Goal: Navigation & Orientation: Find specific page/section

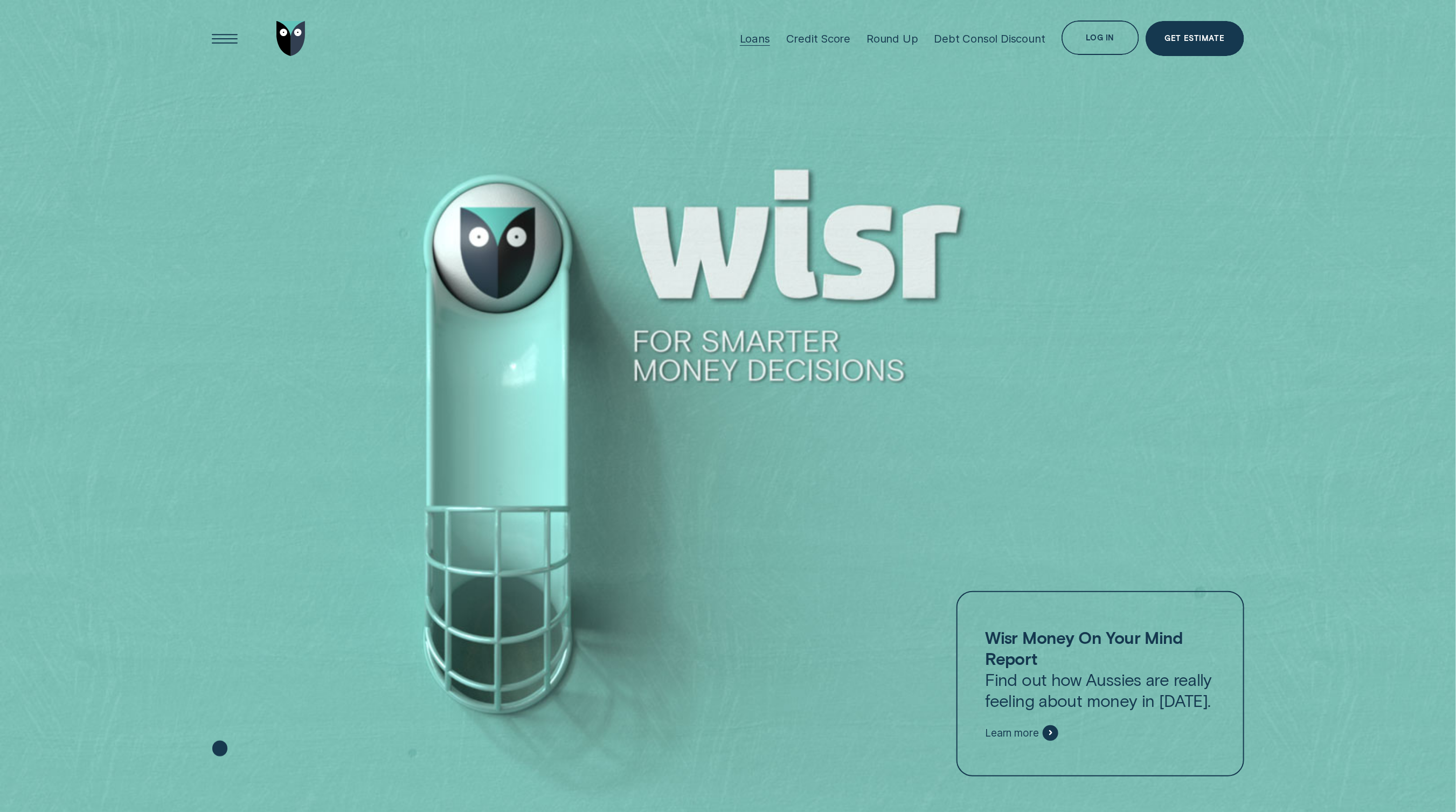
click at [762, 34] on div "Loans" at bounding box center [754, 39] width 30 height 13
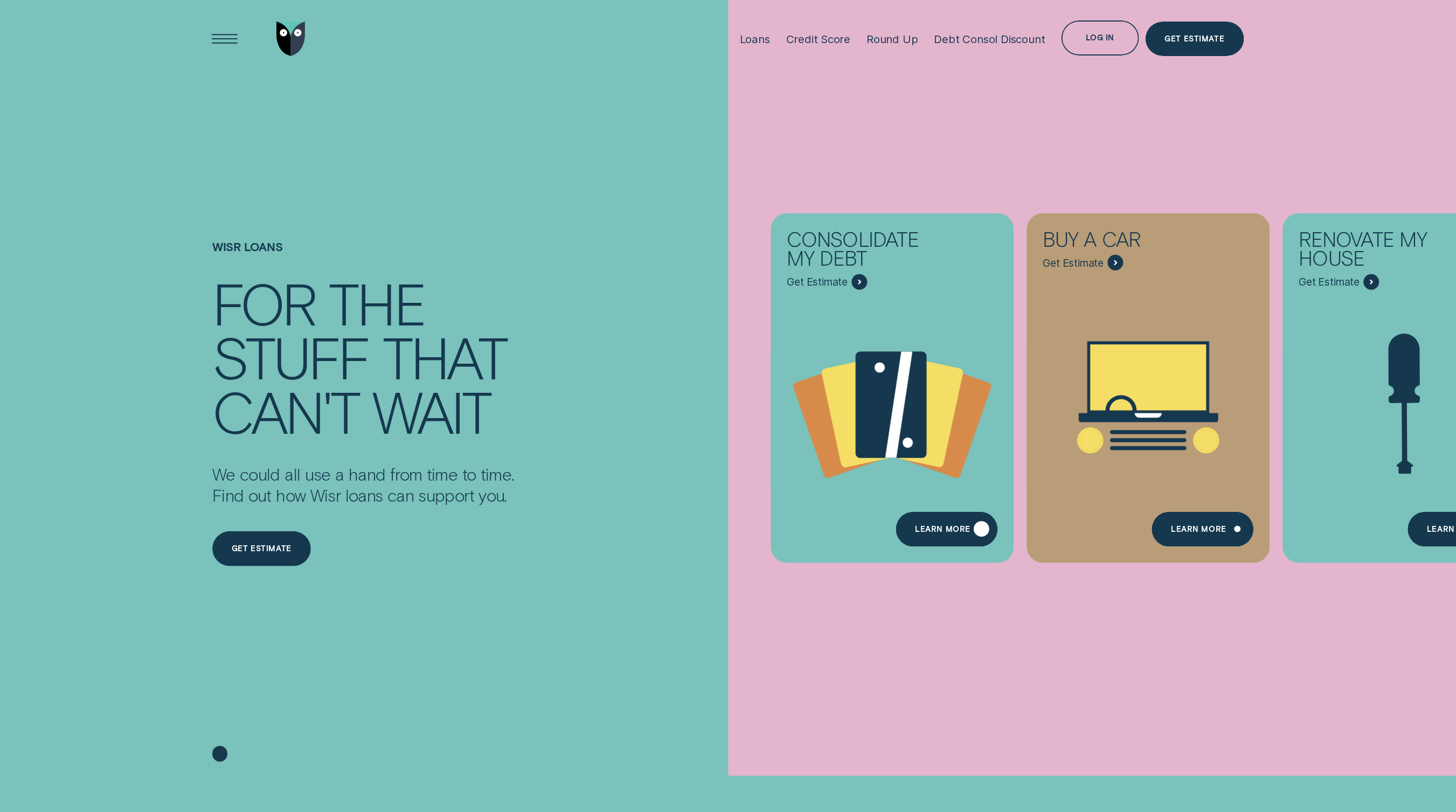
click at [939, 533] on div "Learn more" at bounding box center [943, 531] width 55 height 7
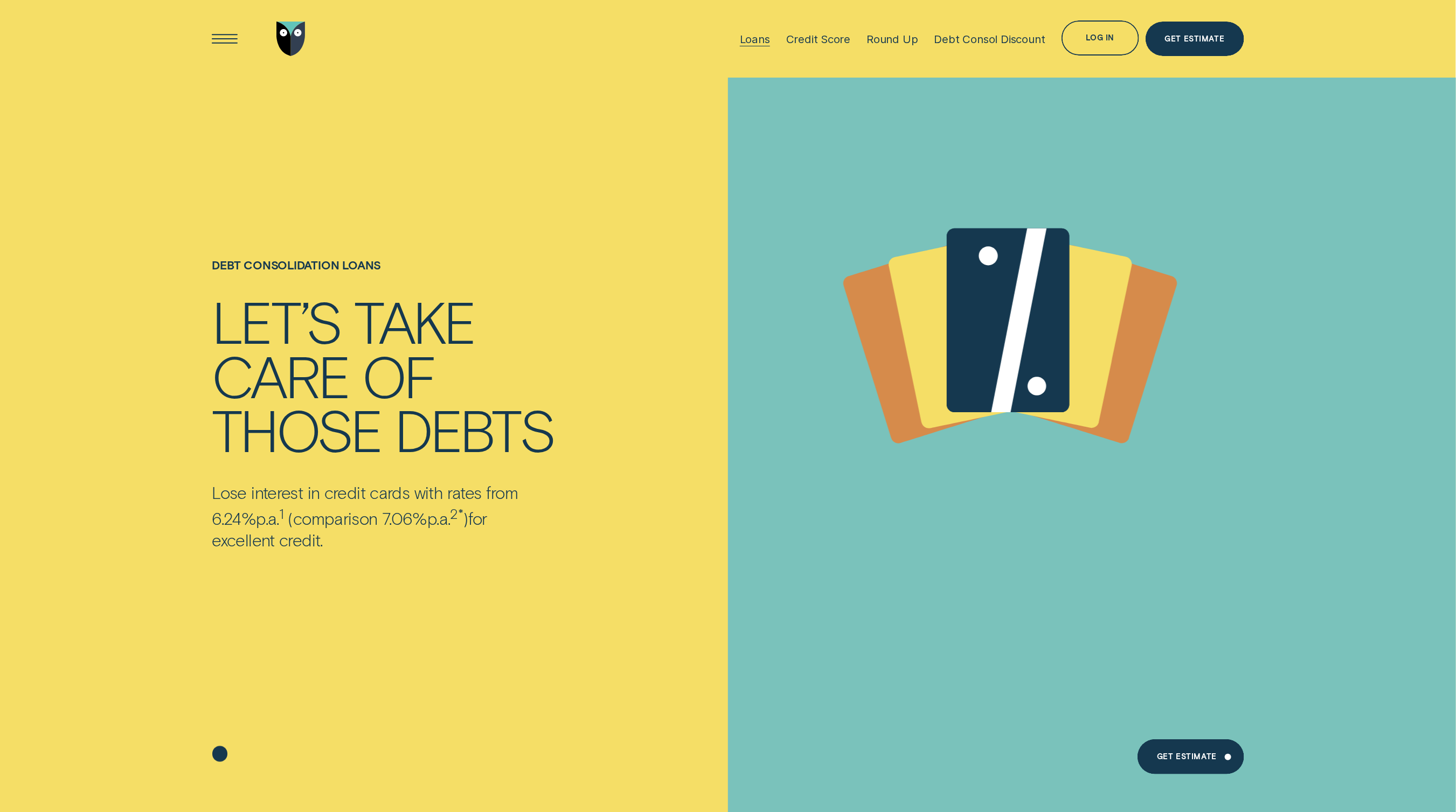
click at [756, 39] on div "Loans" at bounding box center [754, 39] width 30 height 13
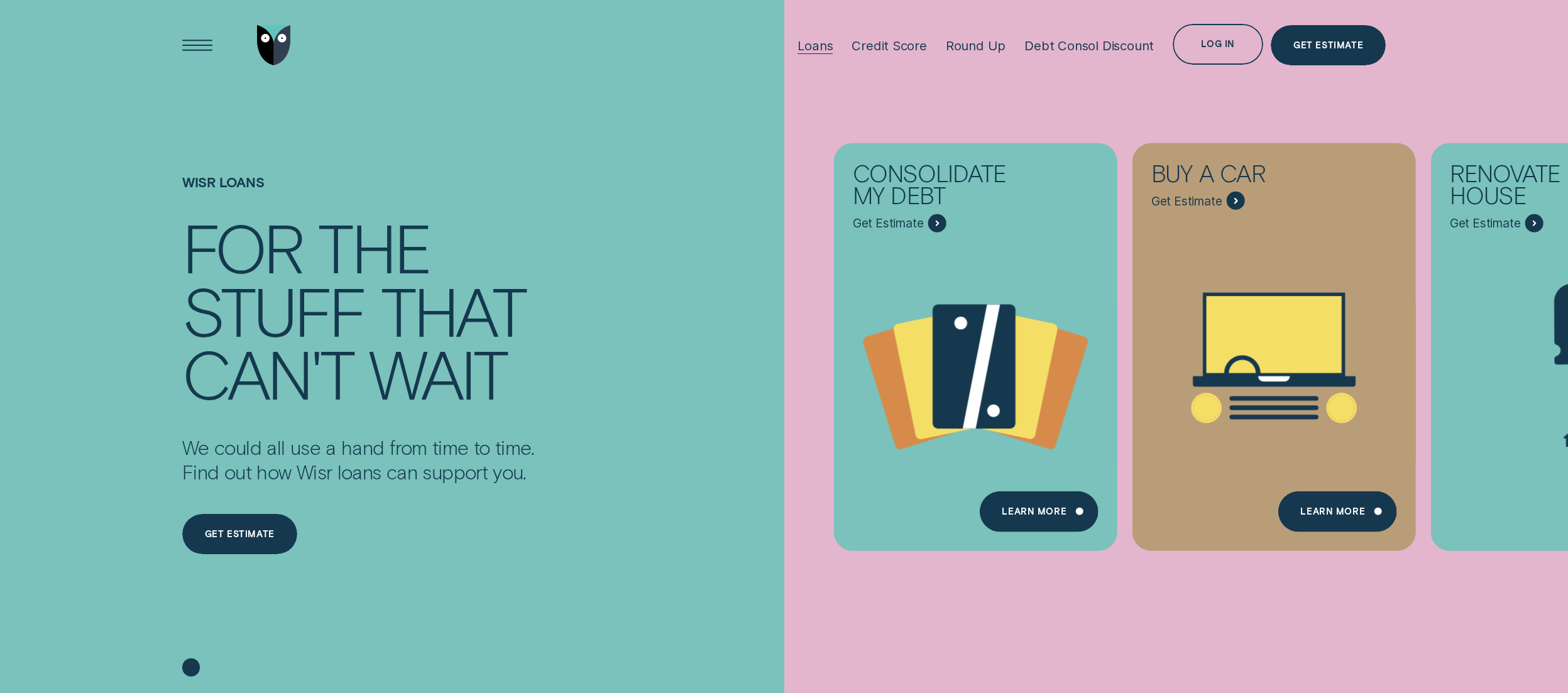
click at [804, 54] on div at bounding box center [814, 54] width 35 height 1
click at [807, 46] on div "Loans" at bounding box center [814, 45] width 35 height 15
click at [200, 38] on div "Open Menu" at bounding box center [198, 45] width 58 height 58
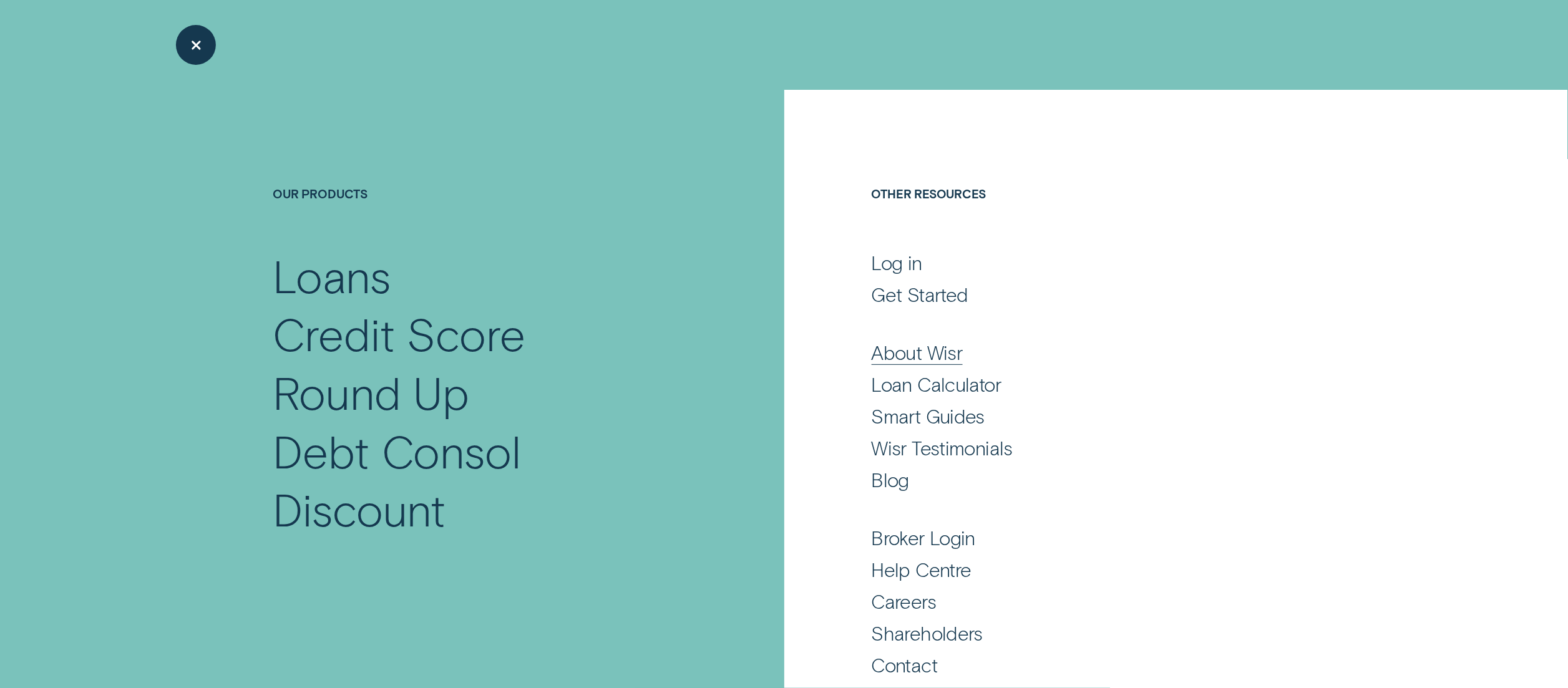
click at [940, 349] on div "About Wisr" at bounding box center [918, 352] width 91 height 25
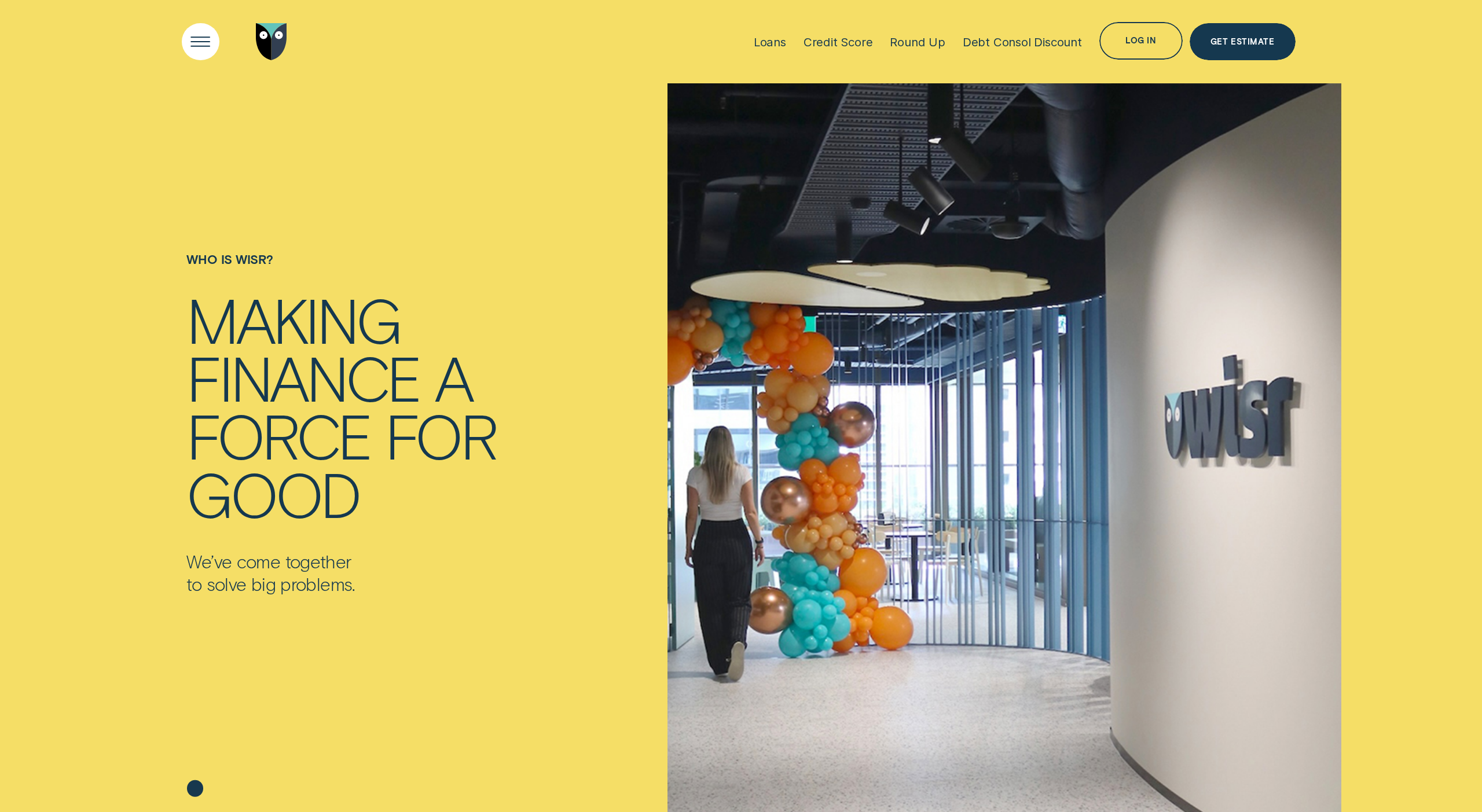
click at [184, 38] on div "Open Menu" at bounding box center [201, 42] width 53 height 53
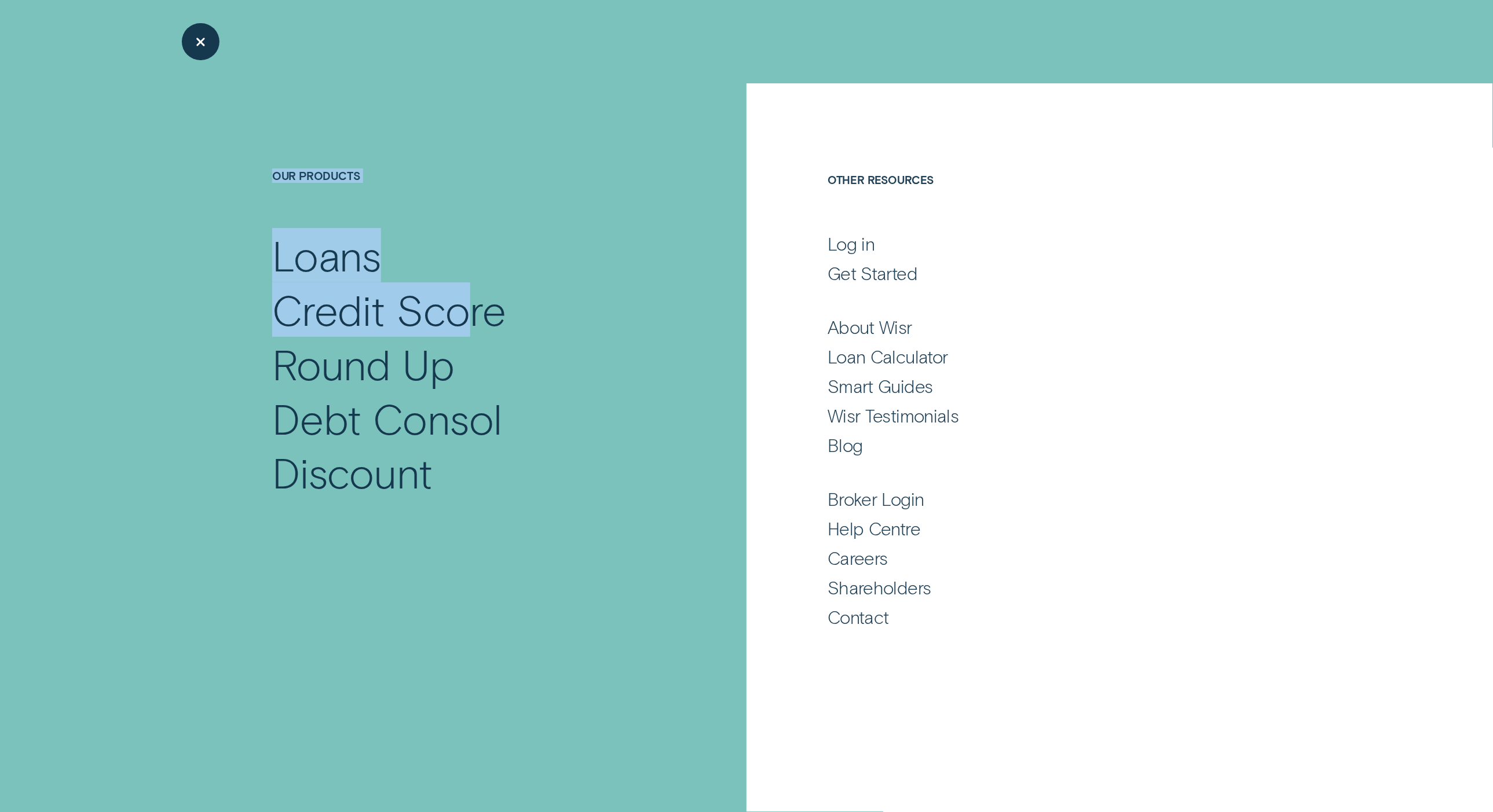
drag, startPoint x: 420, startPoint y: 275, endPoint x: 501, endPoint y: 354, distance: 113.1
click at [480, 333] on div "Our Products Loans Credit Score Round Up Debt Consol Discount" at bounding box center [446, 301] width 600 height 437
click at [913, 494] on div "Broker Login" at bounding box center [876, 498] width 97 height 23
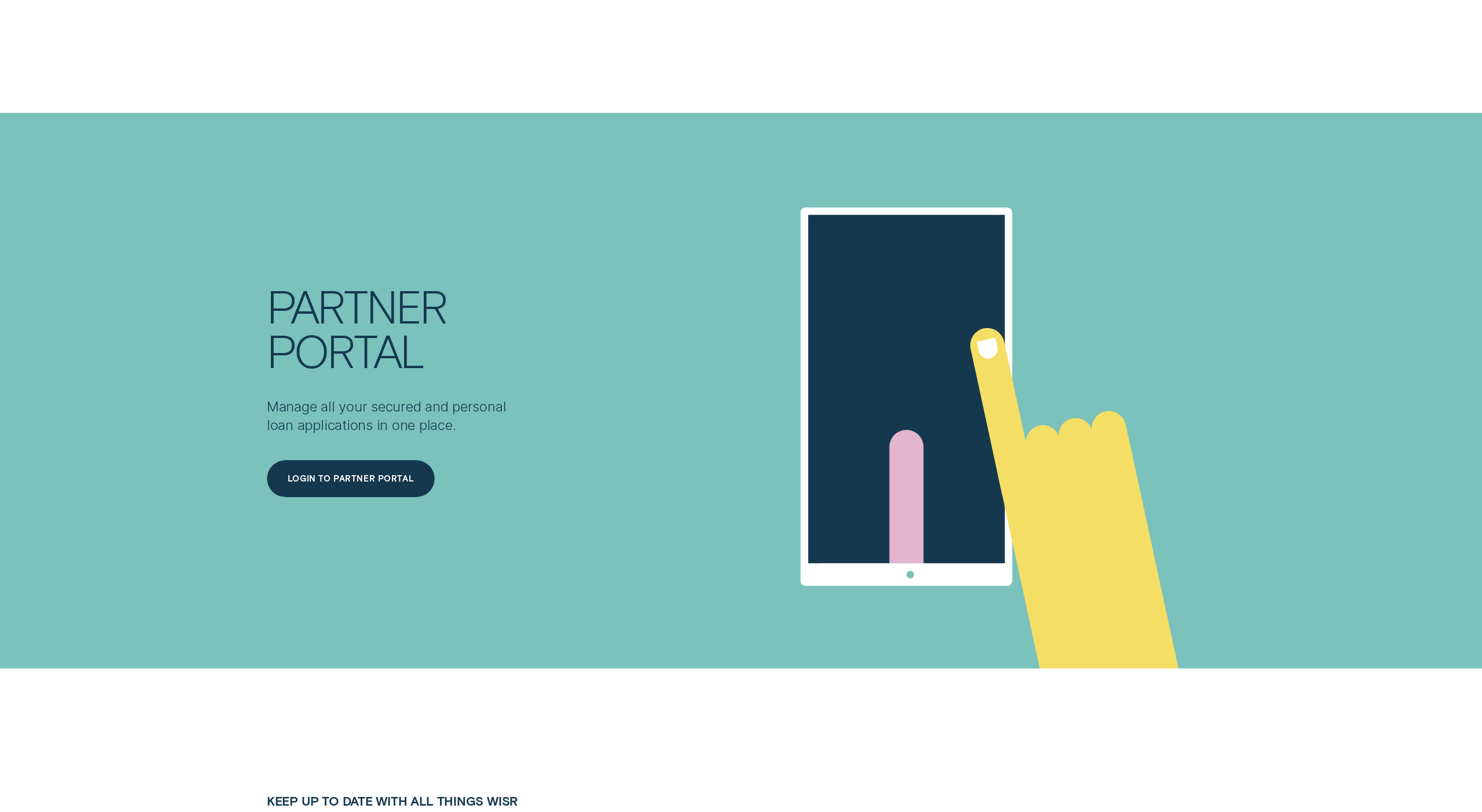
scroll to position [6148, 0]
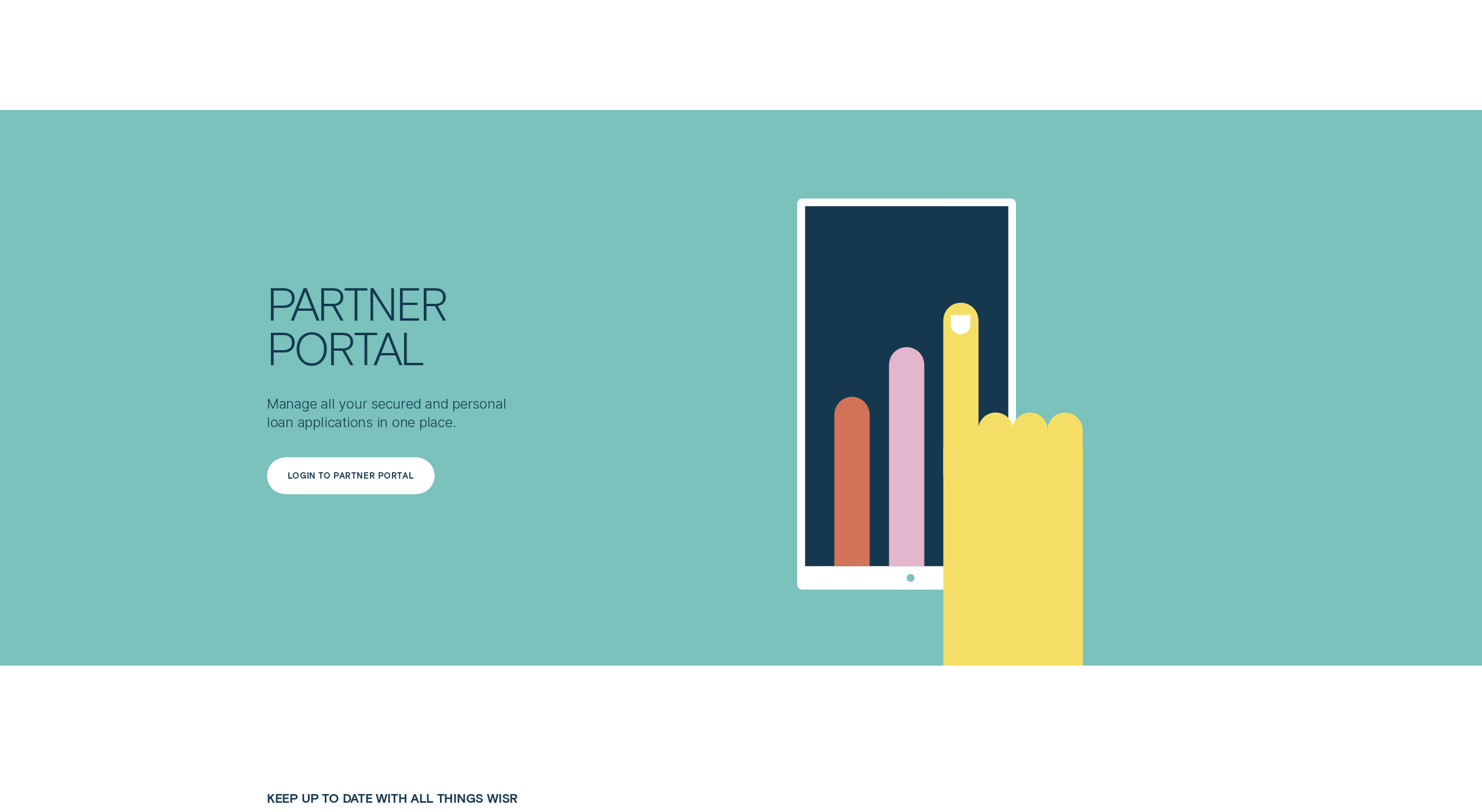
click at [335, 472] on div "Login to Partner Portal" at bounding box center [351, 476] width 126 height 8
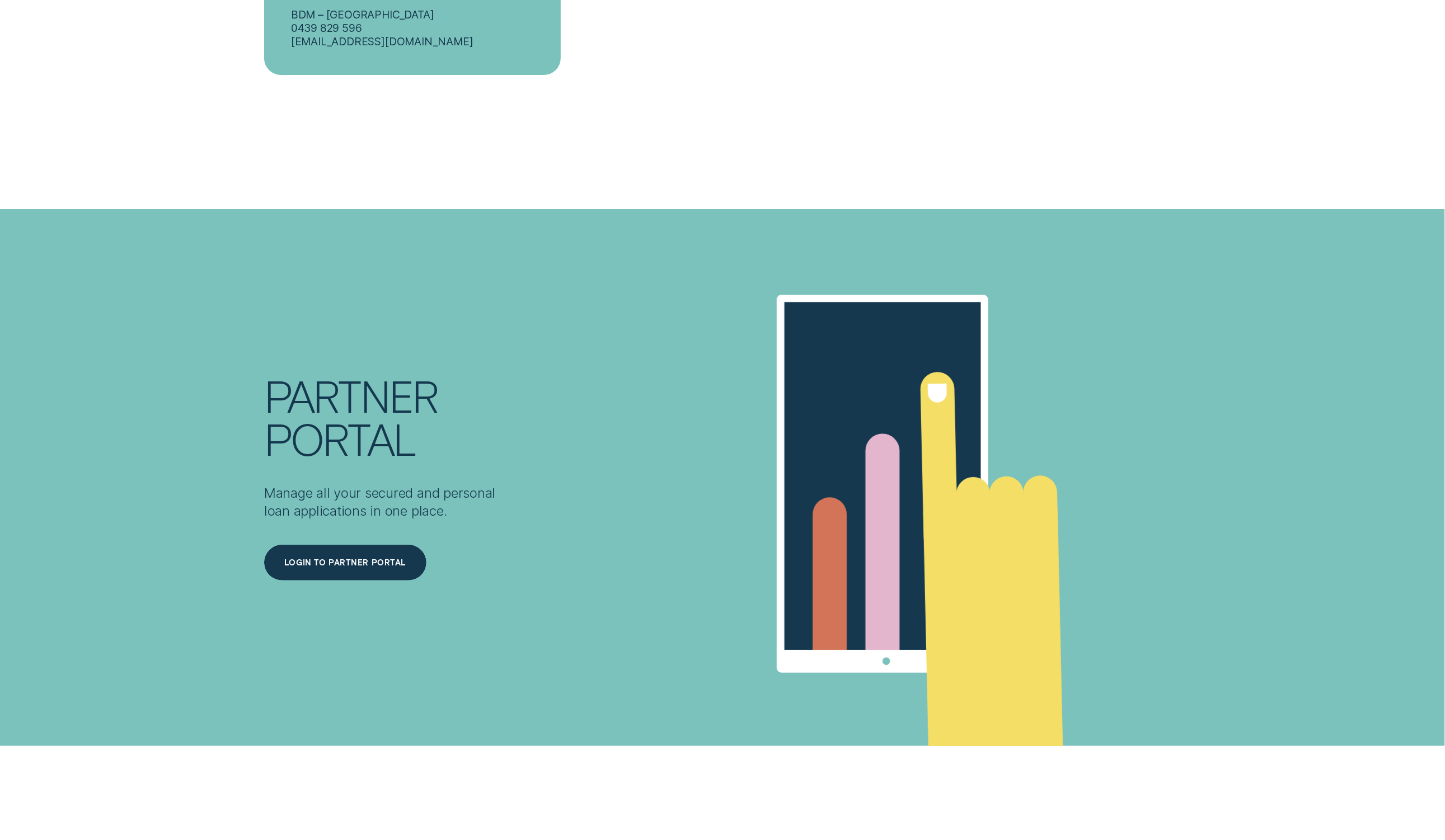
scroll to position [5859, 0]
